Goal: Information Seeking & Learning: Learn about a topic

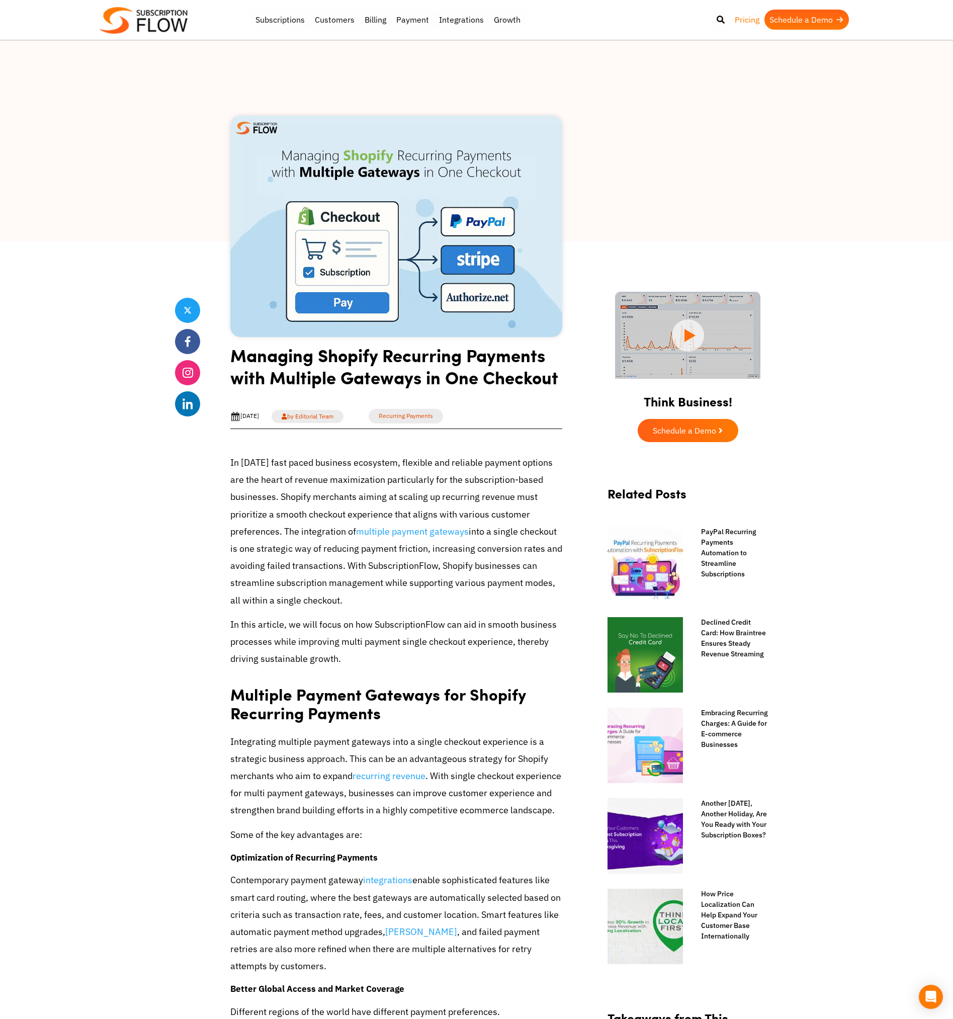
click at [743, 18] on link "Pricing" at bounding box center [747, 20] width 35 height 20
